Goal: Transaction & Acquisition: Purchase product/service

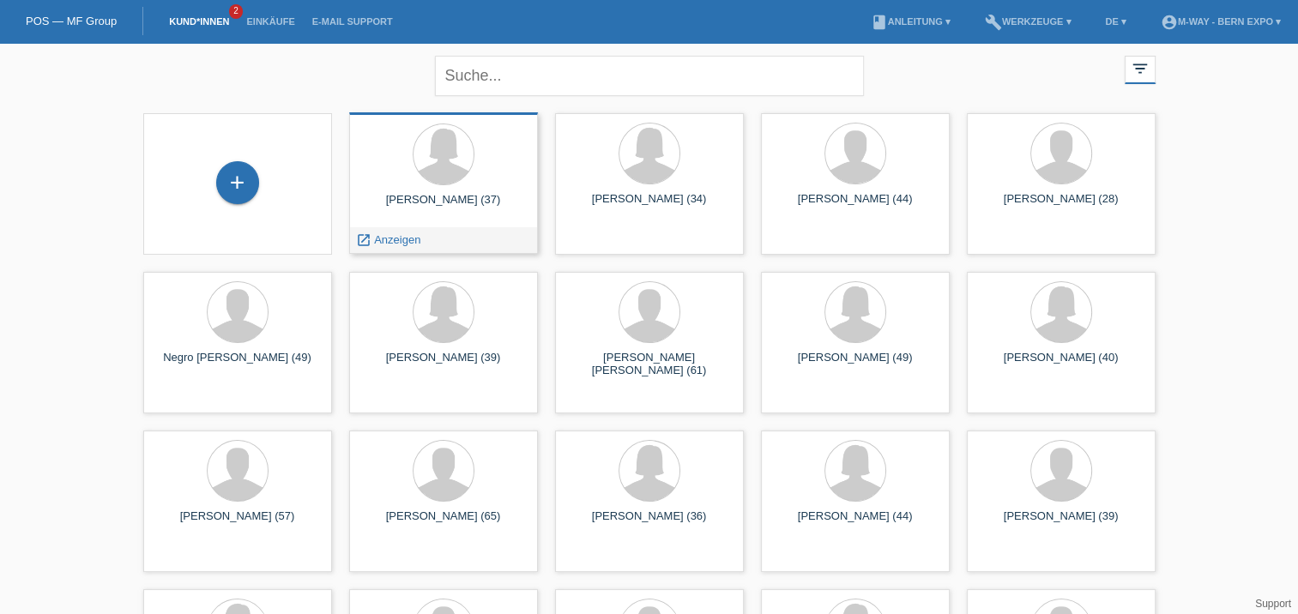
click at [468, 196] on div "[PERSON_NAME] (37)" at bounding box center [443, 206] width 161 height 27
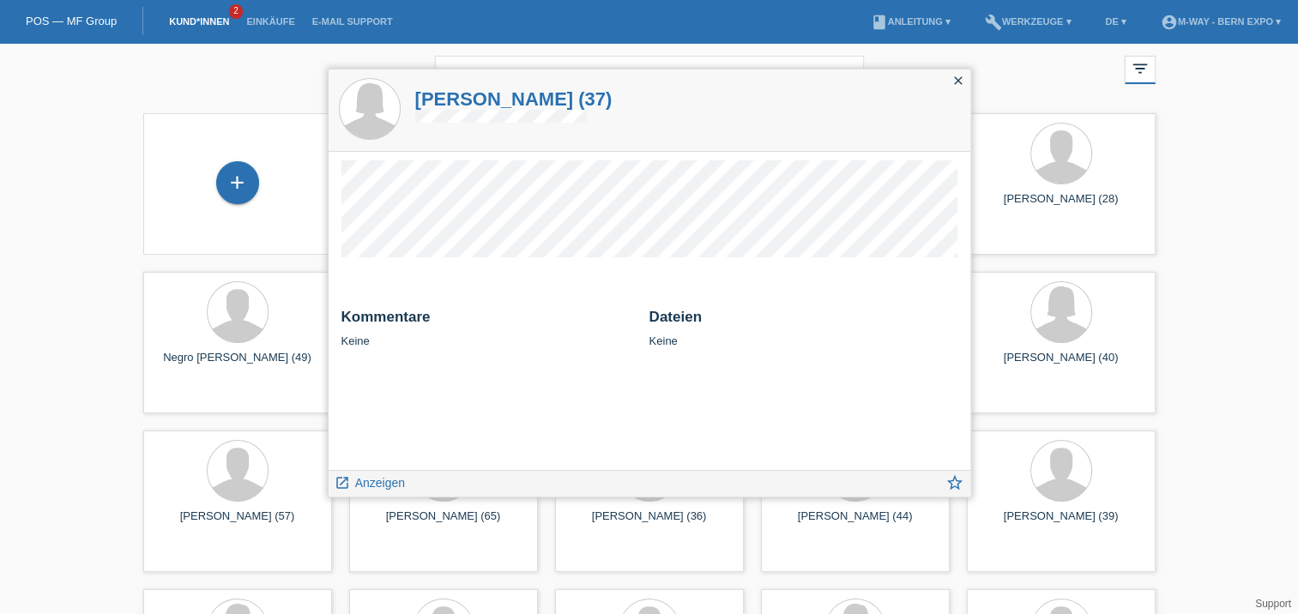
click at [957, 82] on icon "close" at bounding box center [959, 81] width 14 height 14
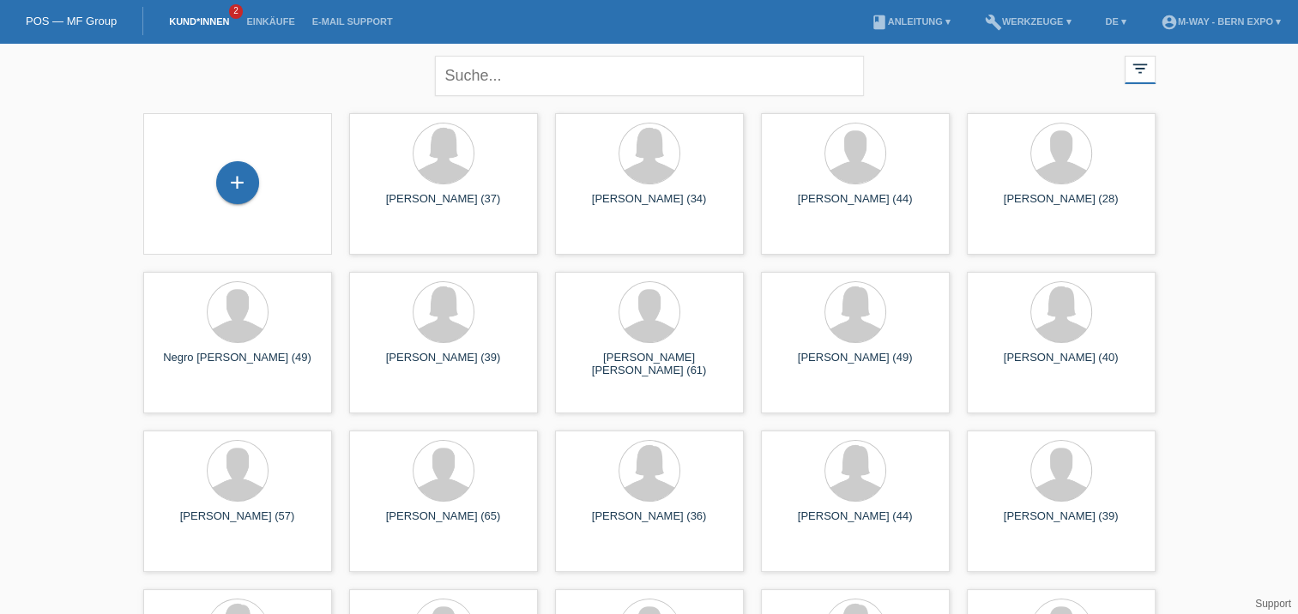
scroll to position [537, 0]
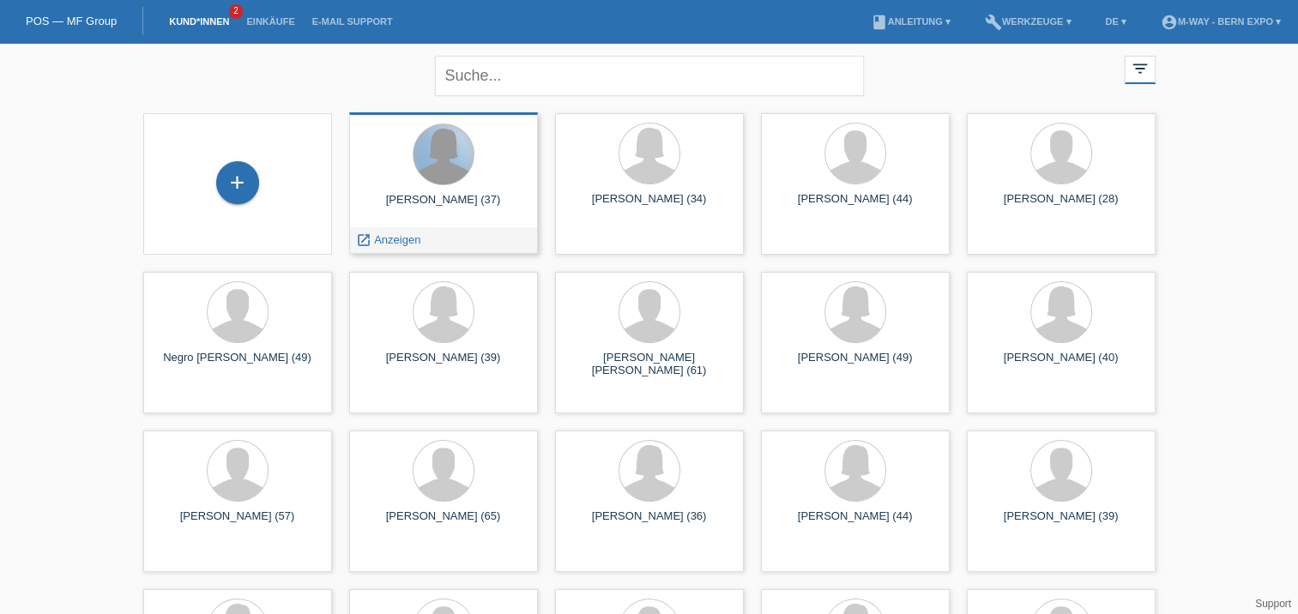
click at [444, 173] on div at bounding box center [444, 154] width 60 height 60
click at [400, 243] on span "Anzeigen" at bounding box center [397, 239] width 46 height 13
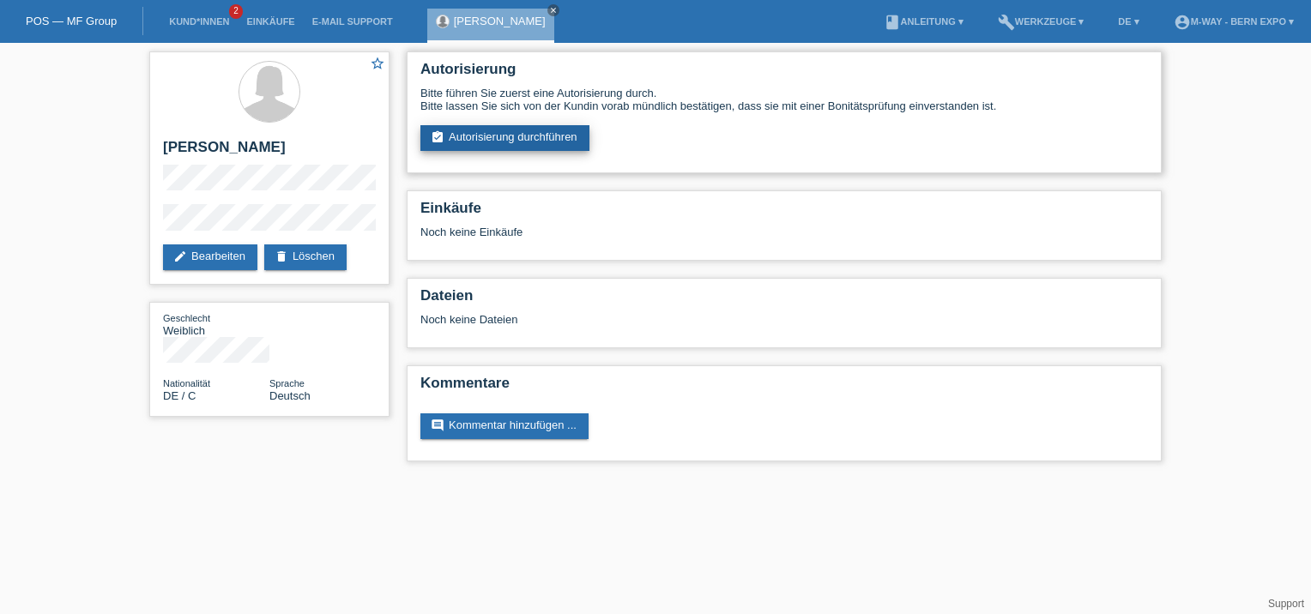
click at [493, 134] on link "assignment_turned_in Autorisierung durchführen" at bounding box center [504, 138] width 169 height 26
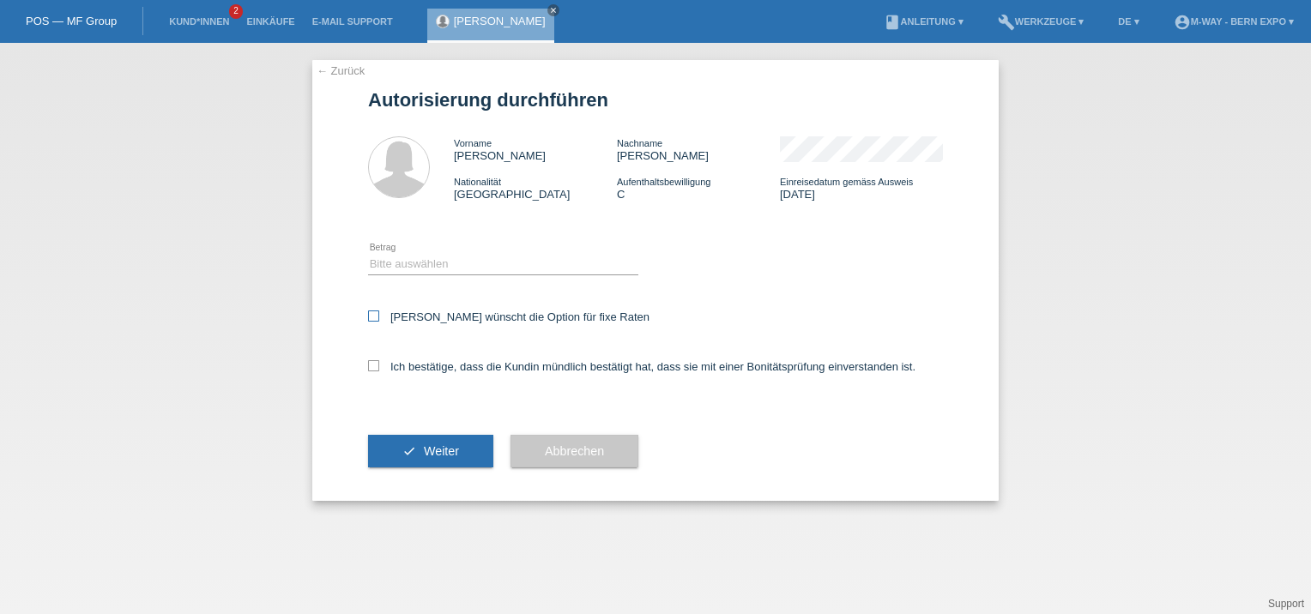
click at [378, 314] on icon at bounding box center [373, 316] width 11 height 11
click at [378, 314] on input "Kundin wünscht die Option für fixe Raten" at bounding box center [373, 316] width 11 height 11
checkbox input "true"
click at [372, 367] on icon at bounding box center [373, 365] width 11 height 11
click at [372, 367] on input "Ich bestätige, dass die Kundin mündlich bestätigt hat, dass sie mit einer Bonit…" at bounding box center [373, 365] width 11 height 11
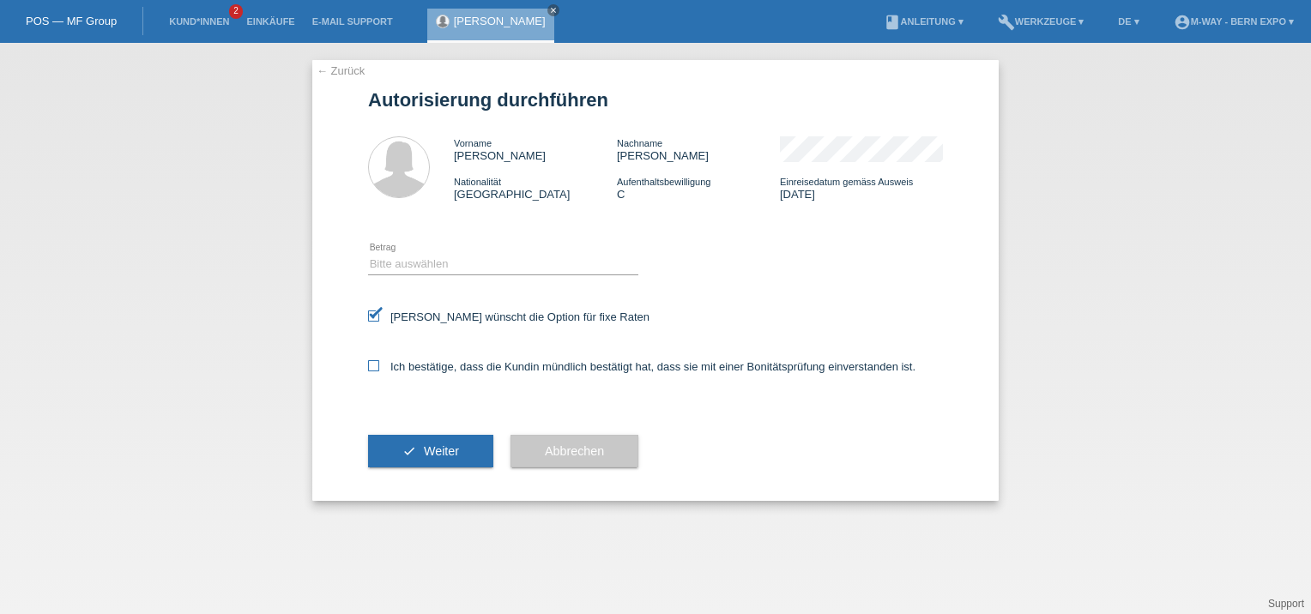
checkbox input "true"
click at [455, 265] on select "Bitte auswählen CHF 1.00 - CHF 499.00 CHF 500.00 - CHF 1'999.00 CHF 2'000.00 - …" at bounding box center [503, 264] width 270 height 21
select select "3"
click at [368, 254] on select "Bitte auswählen CHF 1.00 - CHF 499.00 CHF 500.00 - CHF 1'999.00 CHF 2'000.00 - …" at bounding box center [503, 264] width 270 height 21
click at [450, 456] on span "Weiter" at bounding box center [441, 451] width 35 height 14
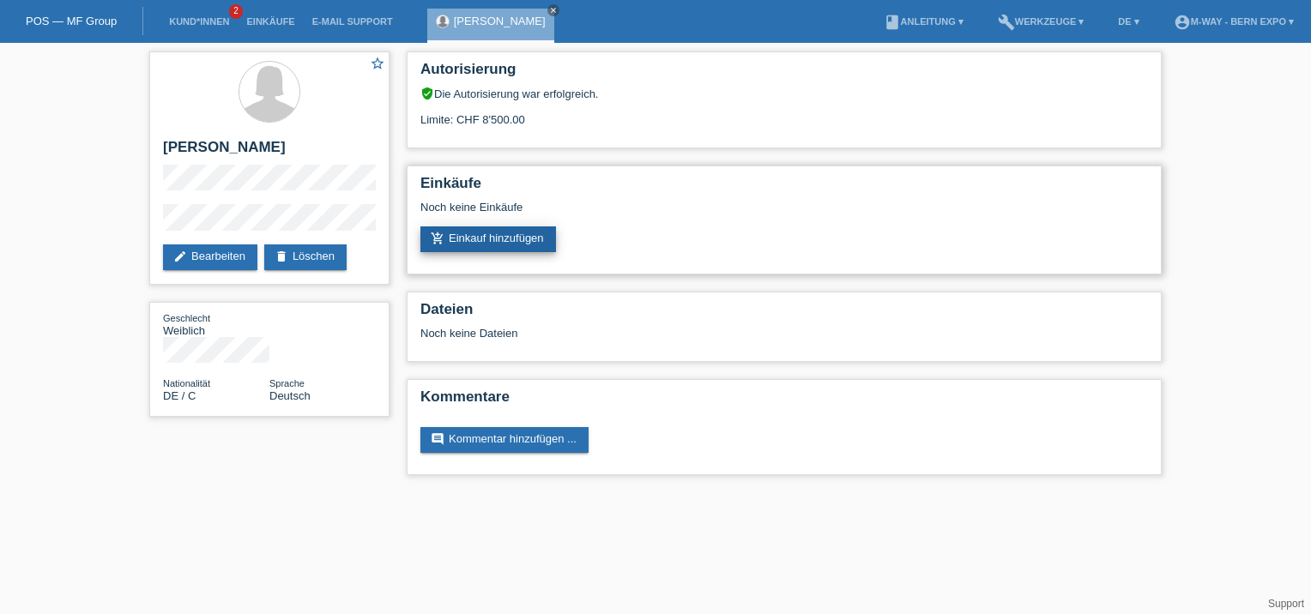
click at [504, 237] on link "add_shopping_cart Einkauf hinzufügen" at bounding box center [488, 240] width 136 height 26
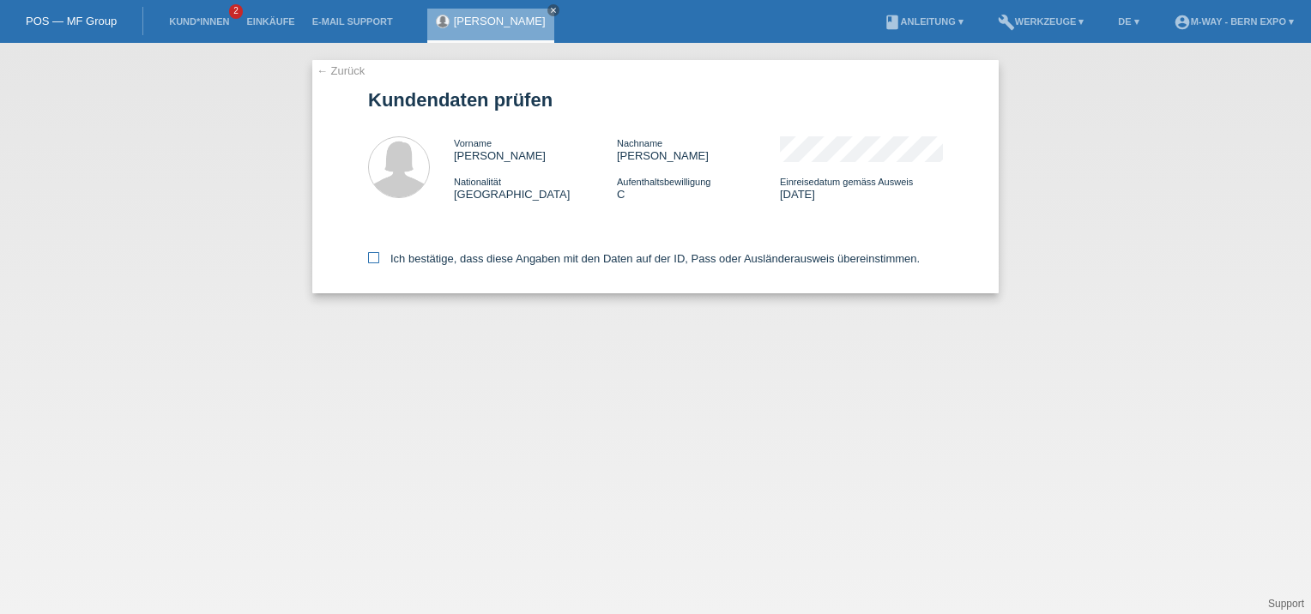
click at [371, 257] on icon at bounding box center [373, 257] width 11 height 11
click at [371, 257] on input "Ich bestätige, dass diese Angaben mit den Daten auf der ID, Pass oder Ausländer…" at bounding box center [373, 257] width 11 height 11
checkbox input "true"
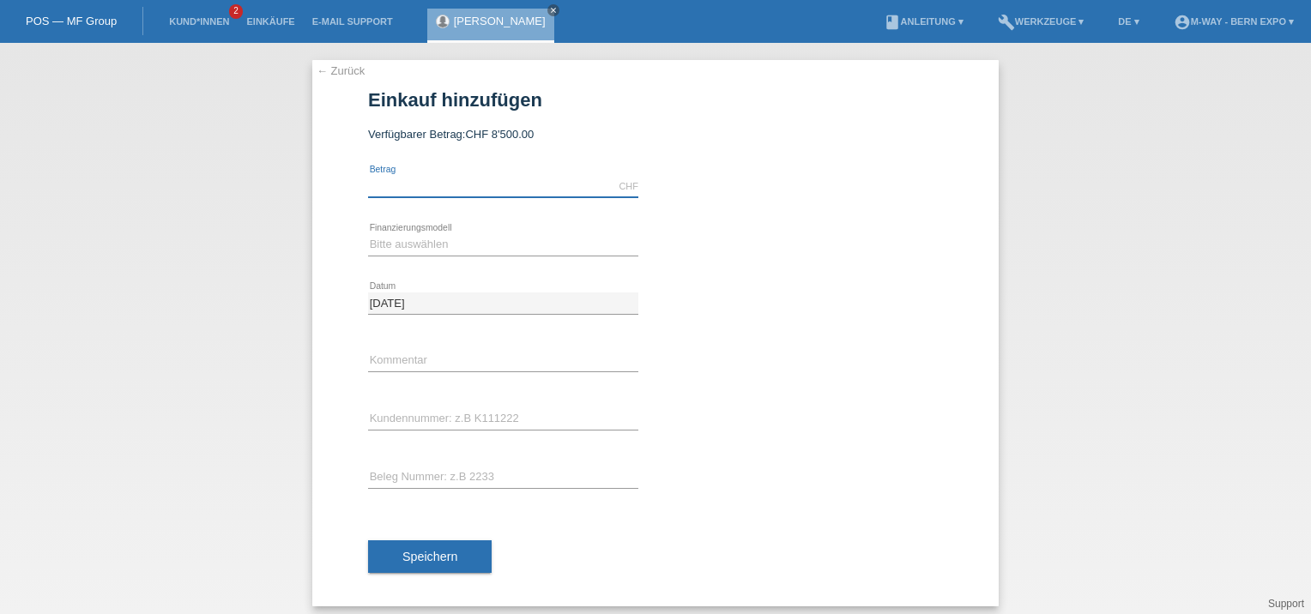
click at [529, 189] on input "text" at bounding box center [503, 186] width 270 height 21
type input "2324.15"
click at [428, 239] on select "Bitte auswählen Fixe Raten Kauf auf Rechnung mit Teilzahlungsoption" at bounding box center [503, 244] width 270 height 21
select select "77"
click at [368, 234] on select "Bitte auswählen Fixe Raten Kauf auf Rechnung mit Teilzahlungsoption" at bounding box center [503, 244] width 270 height 21
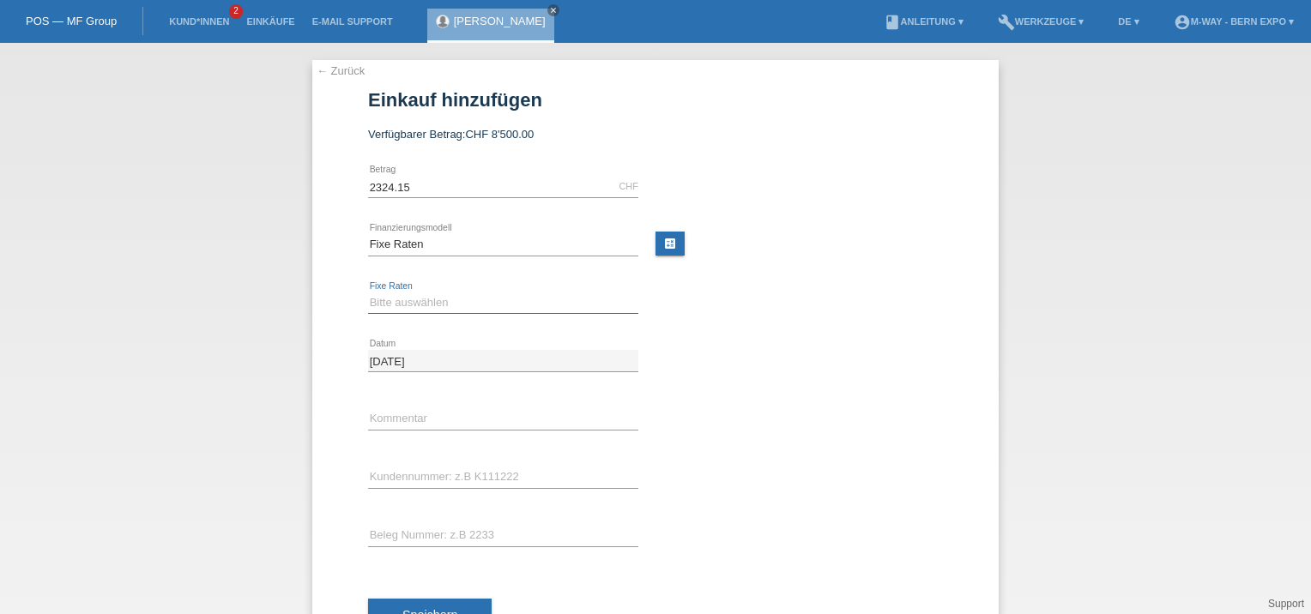
click at [401, 302] on select "Bitte auswählen 4 Raten 5 Raten 6 Raten 7 Raten 8 Raten 9 Raten 10 Raten 11 Rat…" at bounding box center [503, 303] width 270 height 21
select select "202"
click at [368, 293] on select "Bitte auswählen 4 Raten 5 Raten 6 Raten 7 Raten 8 Raten 9 Raten 10 Raten 11 Rat…" at bounding box center [503, 303] width 270 height 21
click at [391, 416] on input "text" at bounding box center [503, 418] width 270 height 21
type input "K"
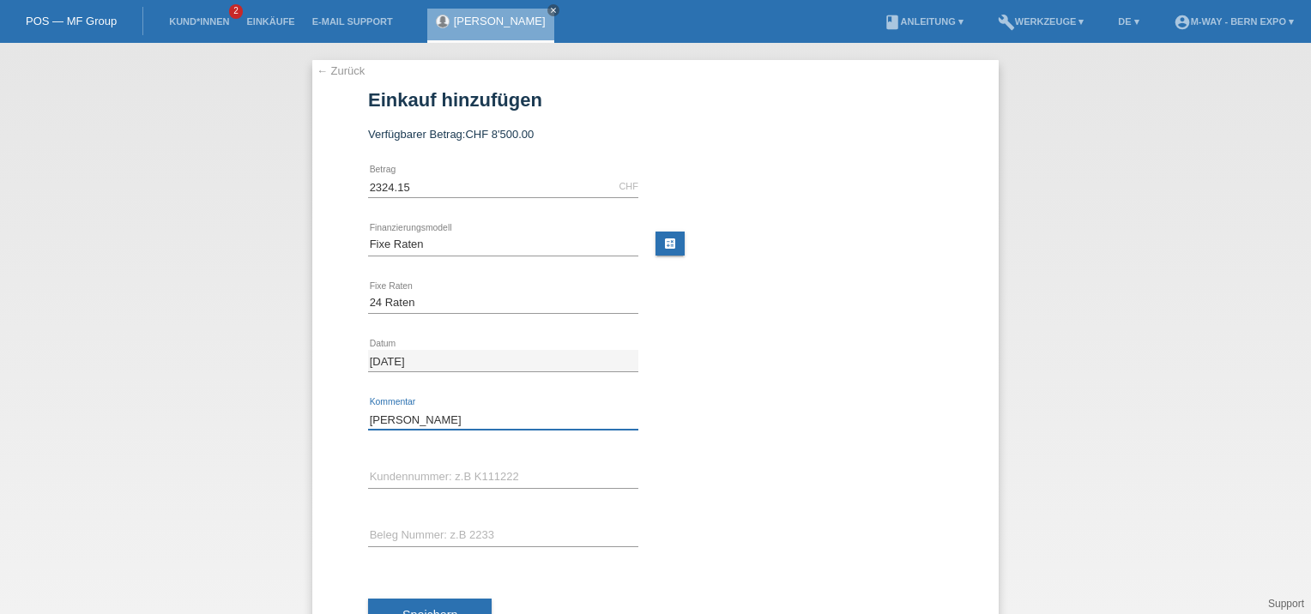
type input "[PERSON_NAME]"
type input "K443102"
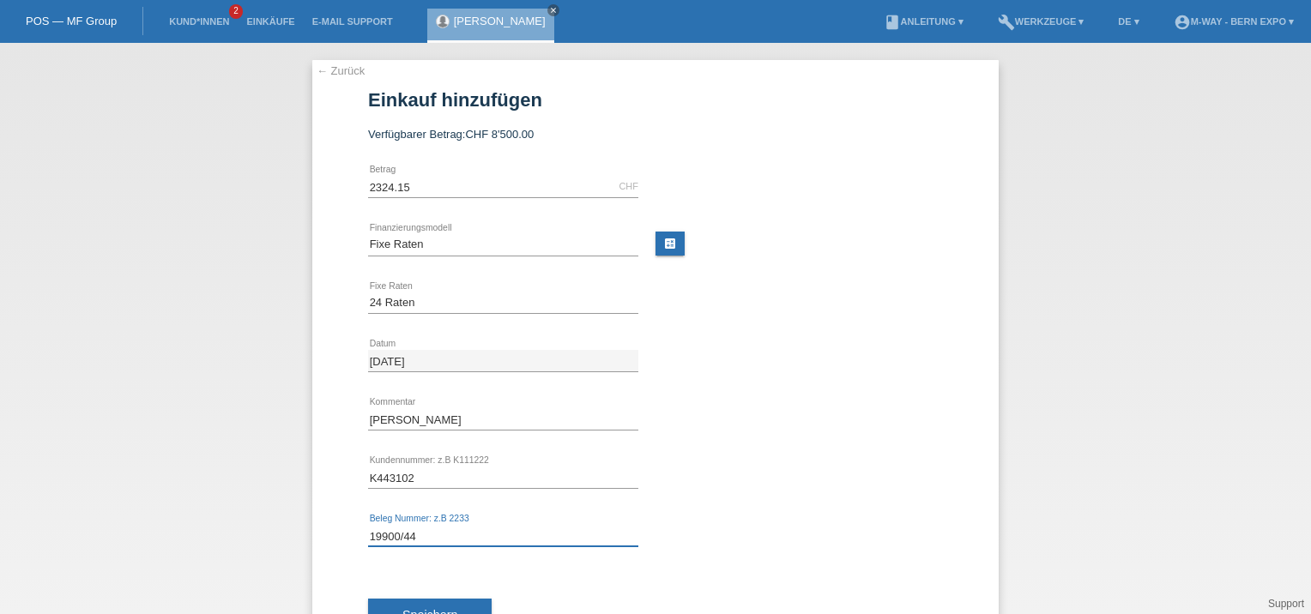
scroll to position [66, 0]
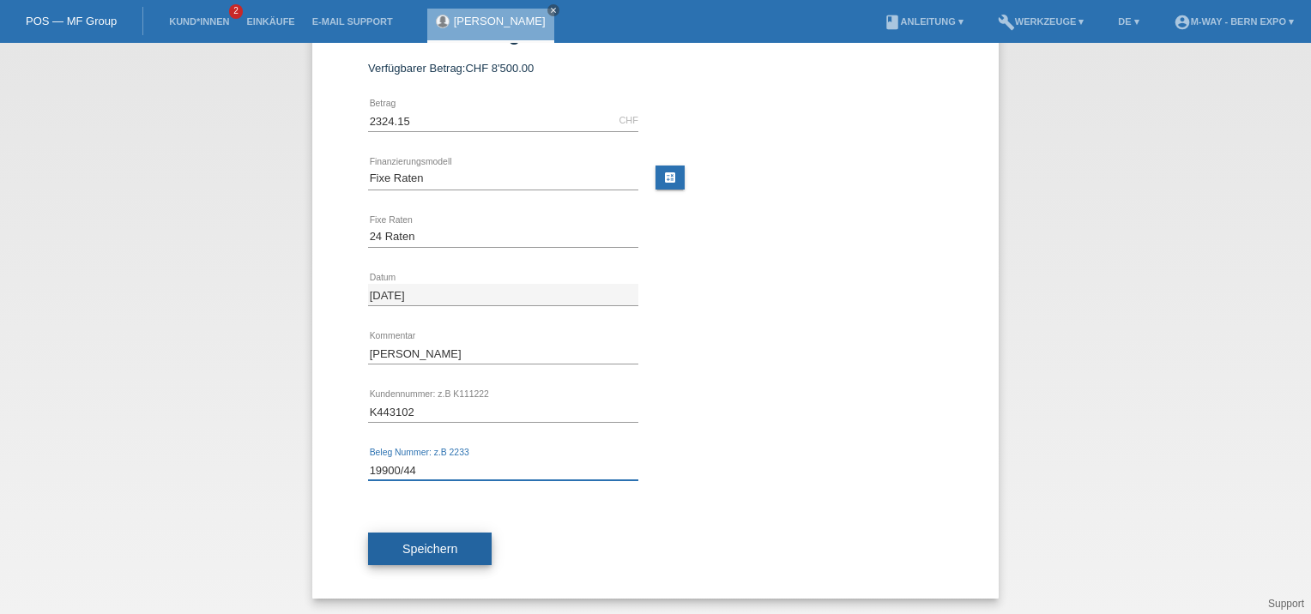
type input "19900/44"
click at [405, 542] on span "Speichern" at bounding box center [429, 549] width 55 height 14
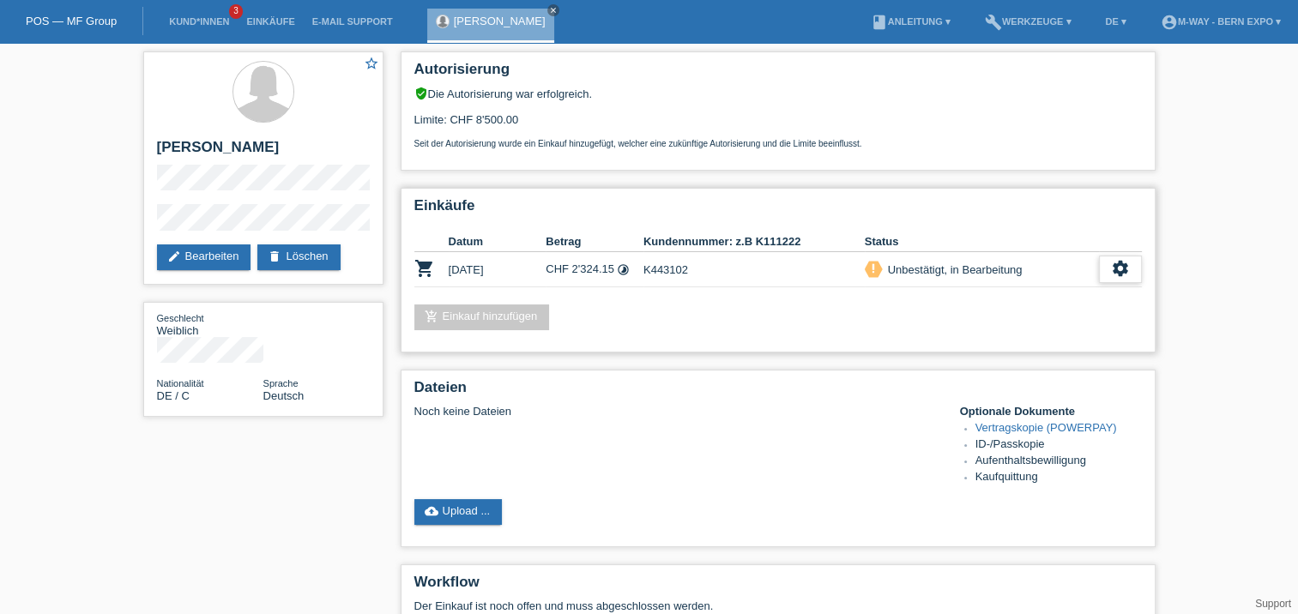
click at [1118, 274] on icon "settings" at bounding box center [1120, 268] width 19 height 19
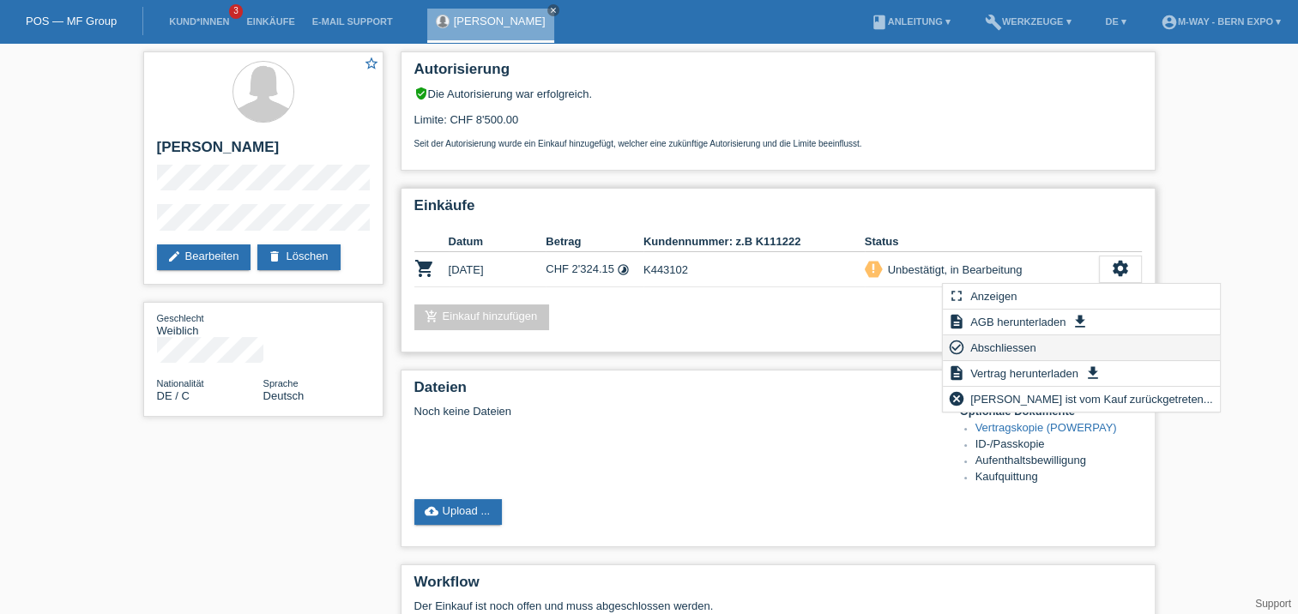
click at [982, 347] on span "Abschliessen" at bounding box center [1003, 347] width 71 height 21
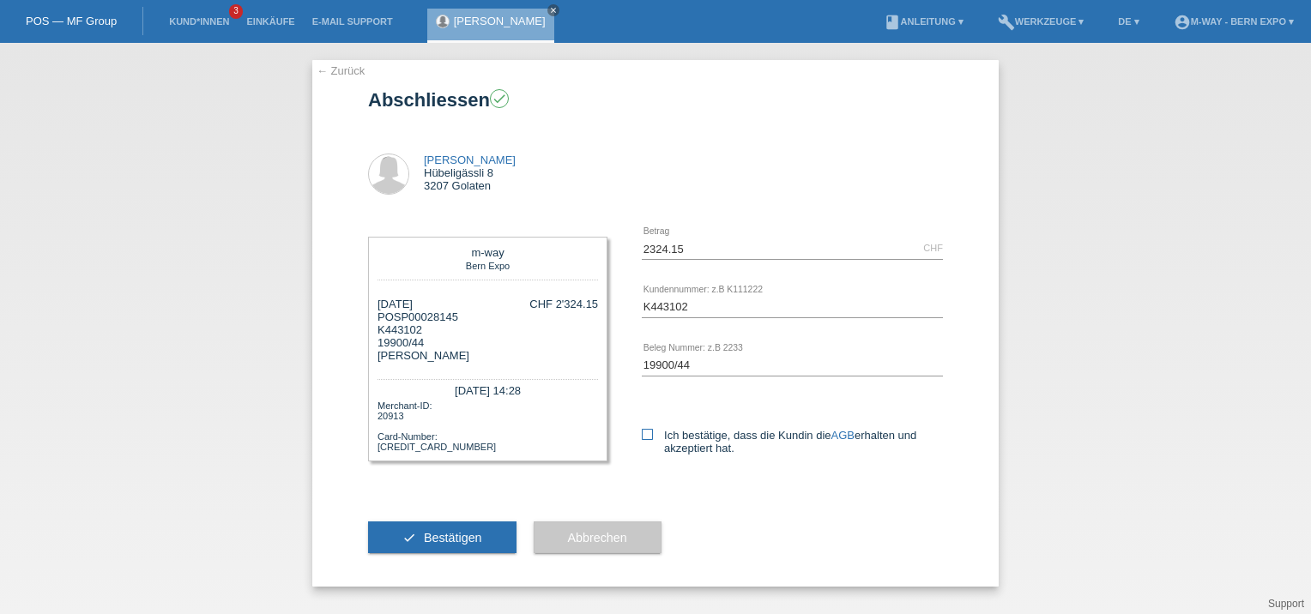
click at [645, 436] on icon at bounding box center [647, 434] width 11 height 11
click at [645, 436] on input "Ich bestätige, dass die Kundin die AGB erhalten und akzeptiert hat." at bounding box center [647, 434] width 11 height 11
checkbox input "true"
click at [456, 535] on span "Bestätigen" at bounding box center [453, 538] width 58 height 14
